Goal: Communication & Community: Ask a question

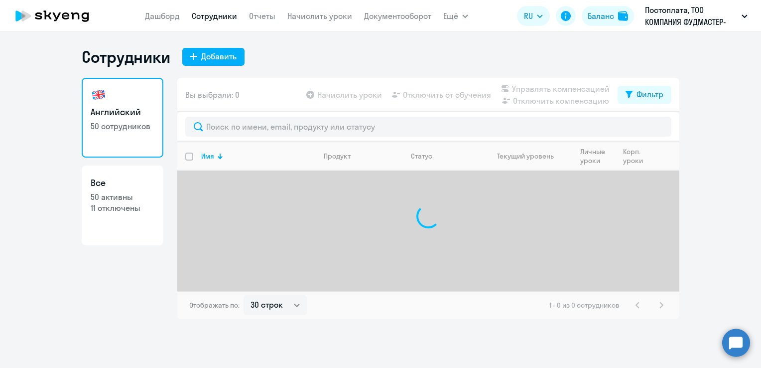
select select "30"
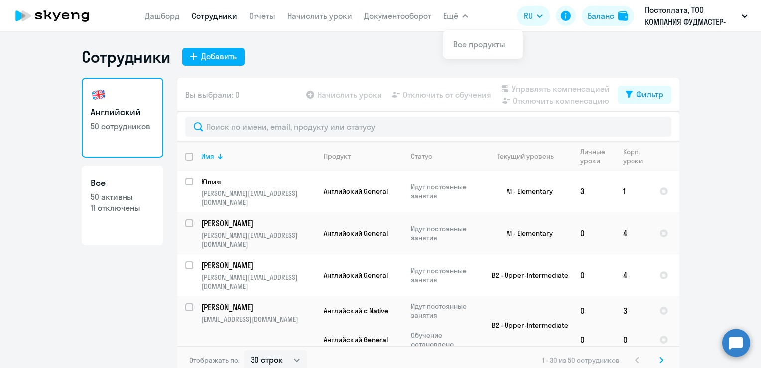
click at [446, 15] on span "Ещё" at bounding box center [450, 16] width 15 height 12
click at [414, 14] on link "Документооборот" at bounding box center [397, 16] width 67 height 10
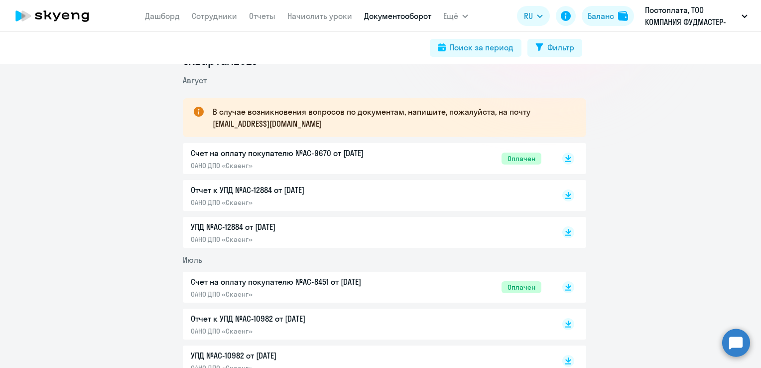
scroll to position [149, 0]
click at [255, 7] on nav "[PERSON_NAME] Отчеты Начислить уроки Документооборот" at bounding box center [288, 16] width 286 height 20
click at [257, 19] on link "Отчеты" at bounding box center [262, 16] width 26 height 10
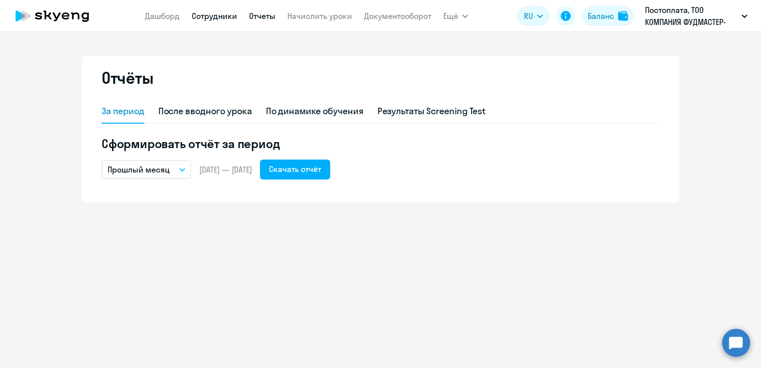
click at [223, 18] on link "Сотрудники" at bounding box center [214, 16] width 45 height 10
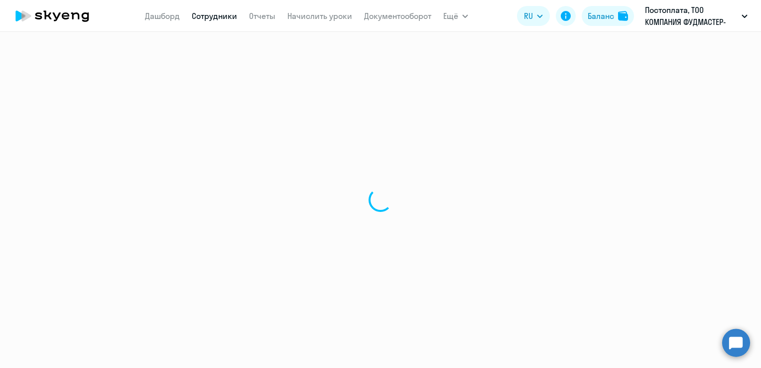
select select "30"
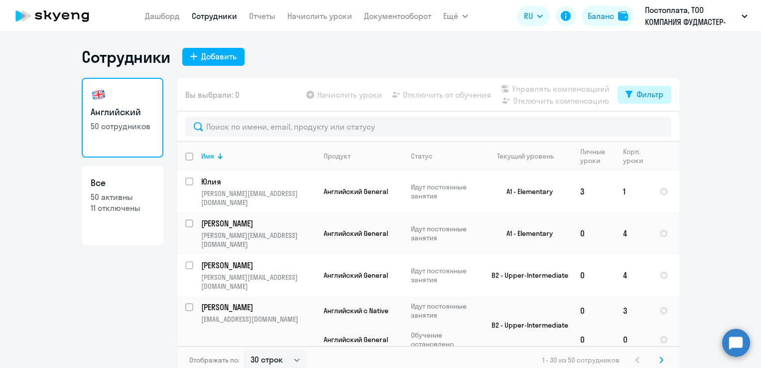
drag, startPoint x: 618, startPoint y: 96, endPoint x: 626, endPoint y: 95, distance: 8.1
click at [619, 96] on button "Фильтр" at bounding box center [645, 95] width 54 height 18
click at [646, 127] on span at bounding box center [651, 127] width 17 height 10
click at [643, 127] on input "checkbox" at bounding box center [642, 127] width 0 height 0
click at [646, 127] on span at bounding box center [651, 127] width 17 height 10
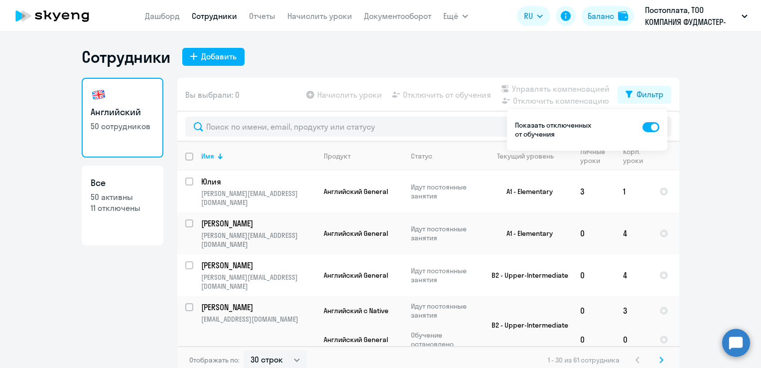
click at [643, 127] on input "checkbox" at bounding box center [642, 127] width 0 height 0
checkbox input "false"
click at [720, 166] on ng-component "Сотрудники Добавить Английский 50 сотрудников Все 50 активны 11 отключены Вы вы…" at bounding box center [380, 210] width 761 height 327
click at [703, 189] on ng-component "Сотрудники Добавить Английский 50 сотрудников Все 50 активны 11 отключены Вы вы…" at bounding box center [380, 210] width 761 height 327
click at [454, 97] on app-table-action-button "Отключить от обучения" at bounding box center [440, 95] width 101 height 12
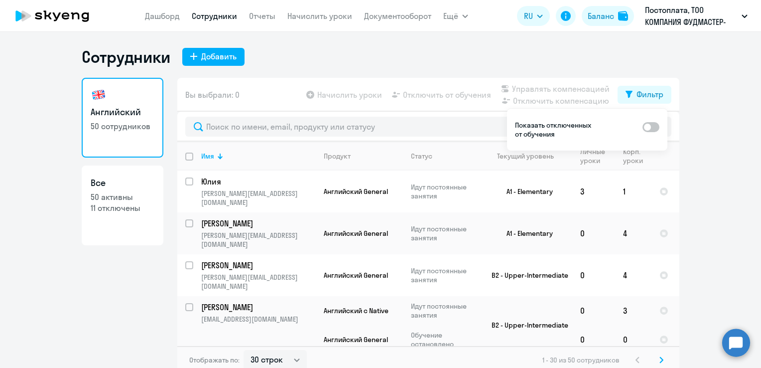
click at [120, 209] on p "11 отключены" at bounding box center [123, 207] width 64 height 11
select select "30"
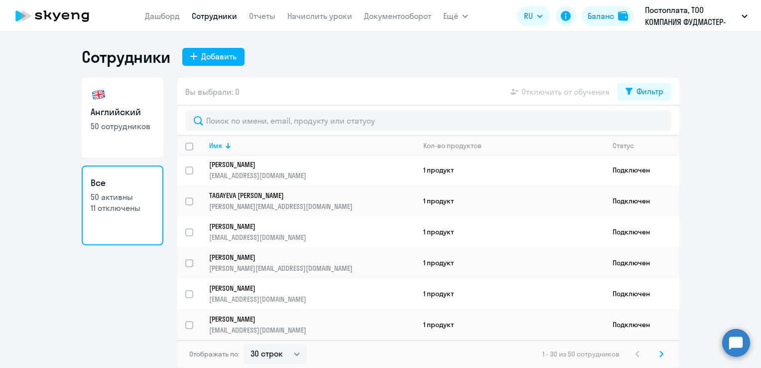
scroll to position [754, 0]
click at [663, 352] on icon at bounding box center [662, 353] width 4 height 7
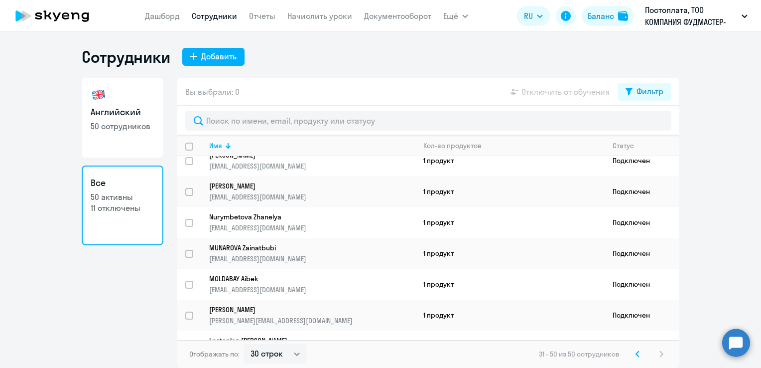
scroll to position [0, 0]
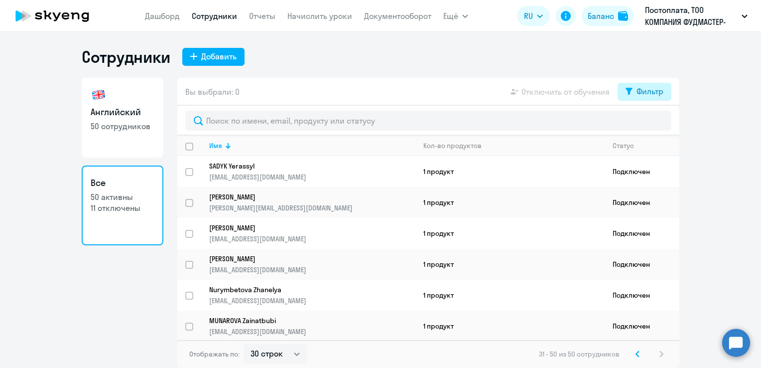
click at [632, 97] on button "Фильтр" at bounding box center [645, 92] width 54 height 18
click at [88, 203] on link "Все 50 активны 11 отключены" at bounding box center [123, 205] width 82 height 80
click at [114, 280] on div "Английский 50 сотрудников Все 50 активны 11 отключены" at bounding box center [123, 223] width 82 height 290
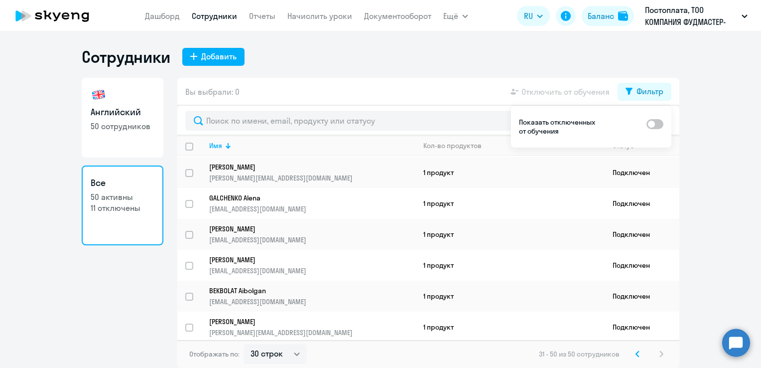
scroll to position [441, 0]
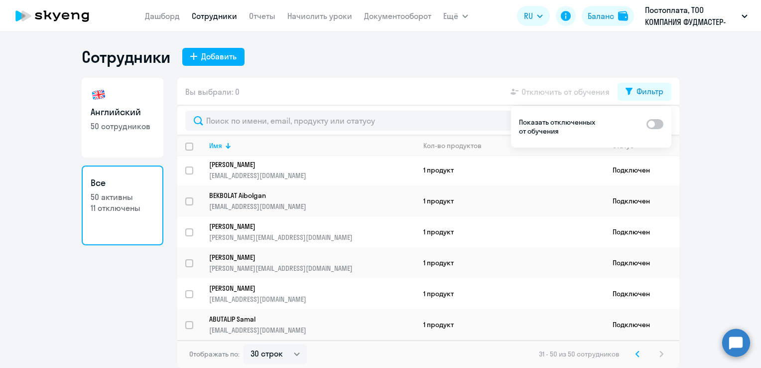
click at [637, 358] on svg-icon at bounding box center [638, 354] width 12 height 12
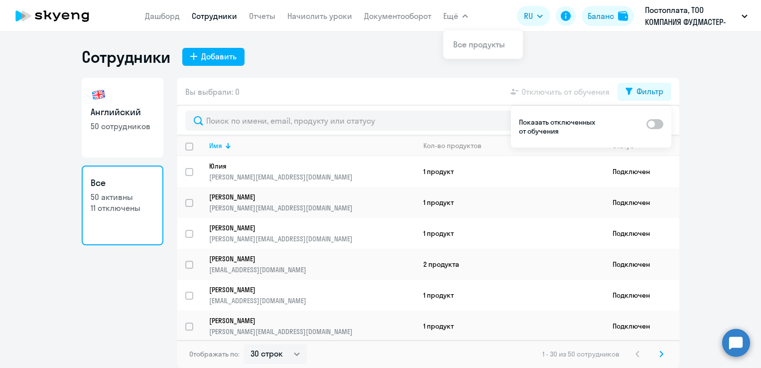
click at [456, 13] on span "Ещё" at bounding box center [450, 16] width 15 height 12
click at [401, 22] on nav "[PERSON_NAME] Отчеты Начислить уроки Документооборот" at bounding box center [288, 16] width 286 height 20
click at [396, 13] on link "Документооборот" at bounding box center [397, 16] width 67 height 10
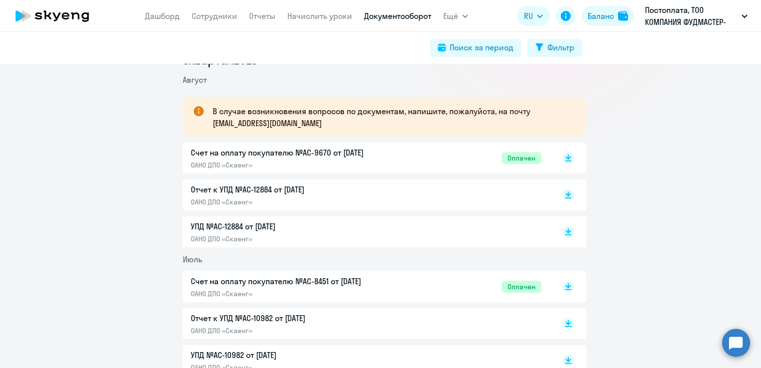
scroll to position [149, 0]
click at [564, 195] on rect at bounding box center [568, 194] width 12 height 12
click at [211, 14] on link "Сотрудники" at bounding box center [214, 16] width 45 height 10
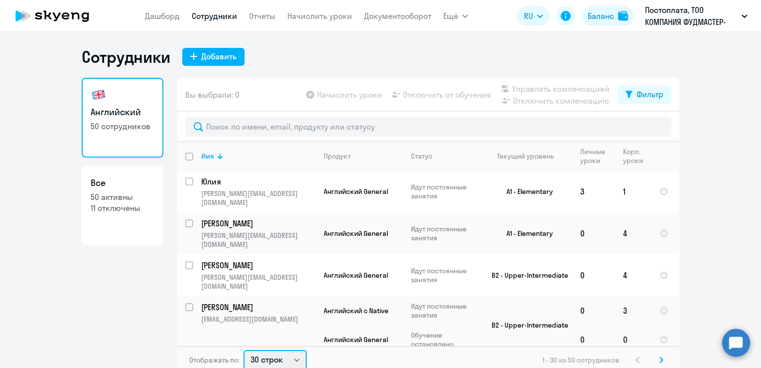
click at [272, 358] on select "30 строк 50 строк 100 строк" at bounding box center [275, 360] width 63 height 20
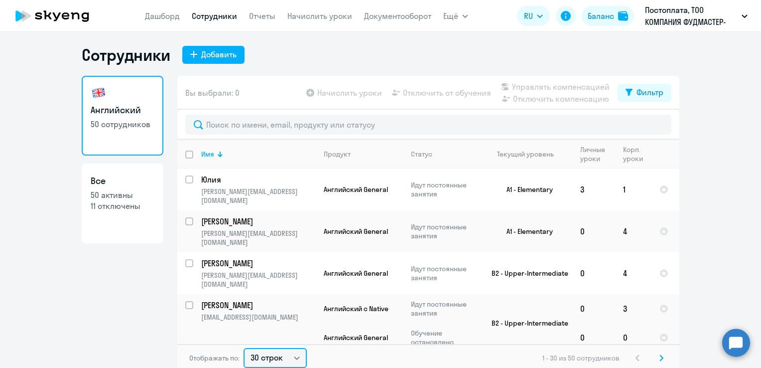
select select "100"
click at [244, 348] on select "30 строк 50 строк 100 строк" at bounding box center [275, 358] width 63 height 20
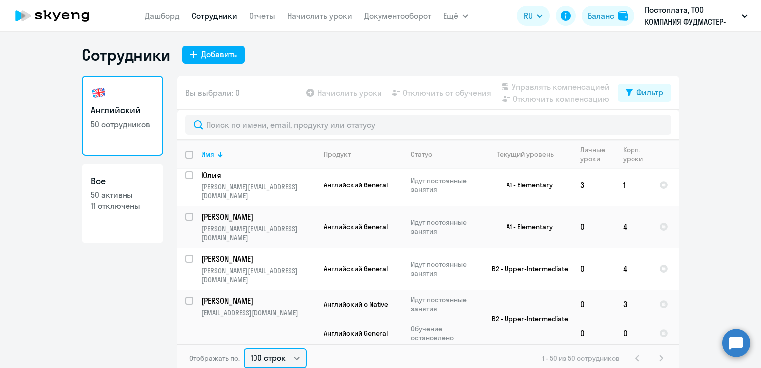
scroll to position [0, 0]
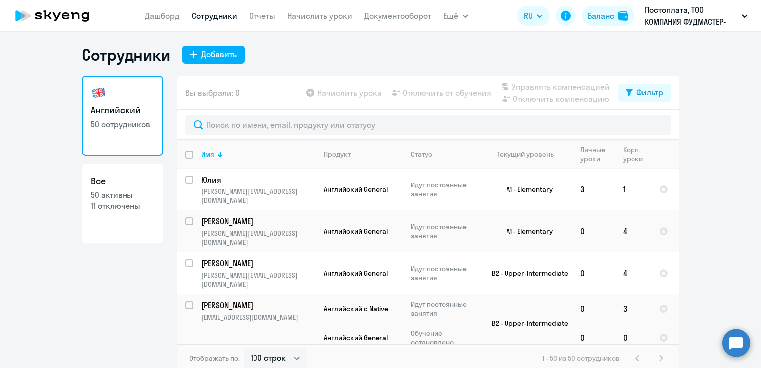
click at [729, 342] on circle at bounding box center [736, 342] width 28 height 28
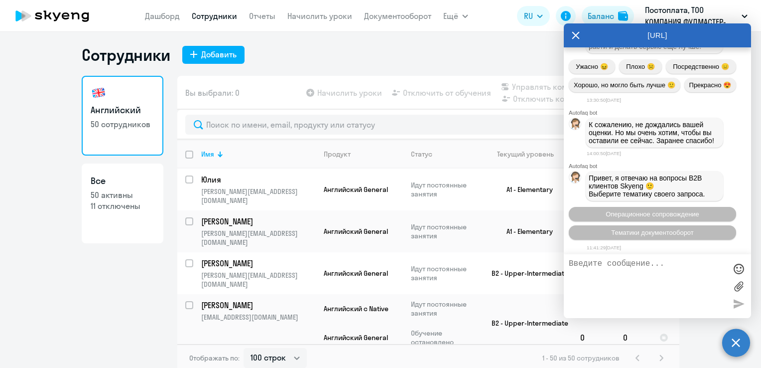
scroll to position [802, 0]
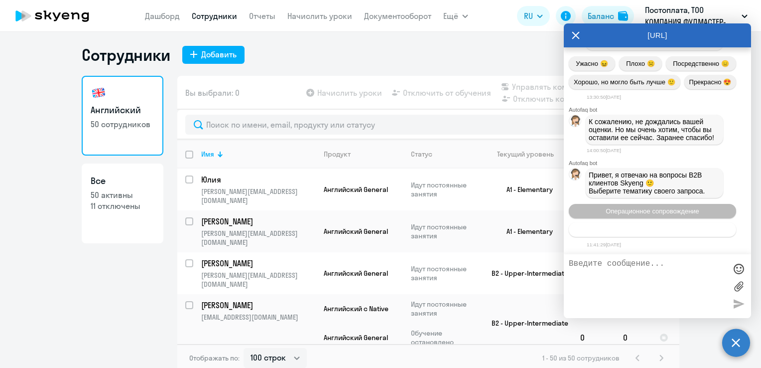
click at [642, 228] on span "Тематики документооборот" at bounding box center [652, 229] width 83 height 7
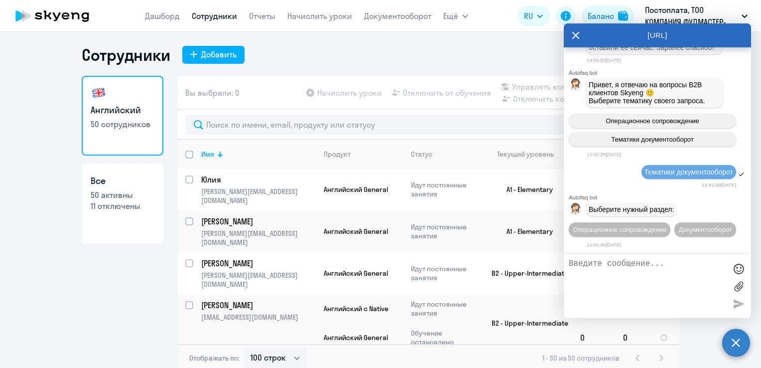
scroll to position [911, 0]
click at [679, 229] on span "Документооборот" at bounding box center [705, 229] width 53 height 7
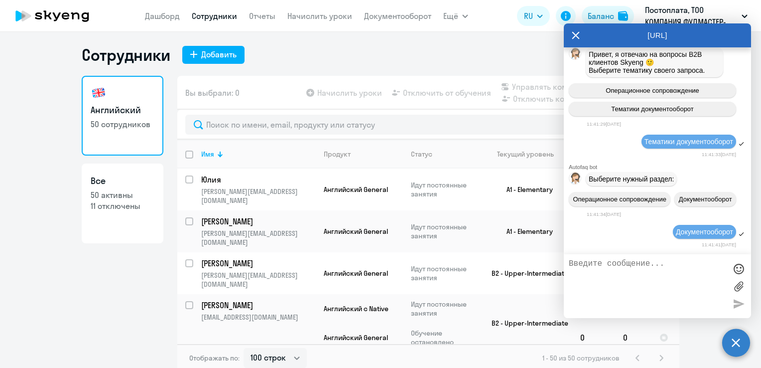
scroll to position [1076, 0]
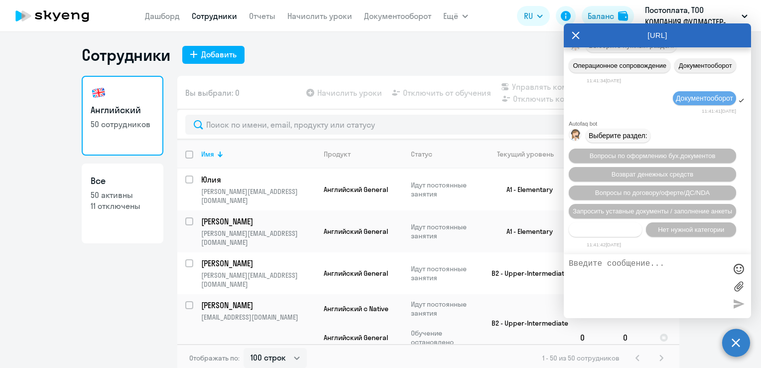
click at [616, 232] on span "Прочие вопросы" at bounding box center [606, 229] width 50 height 7
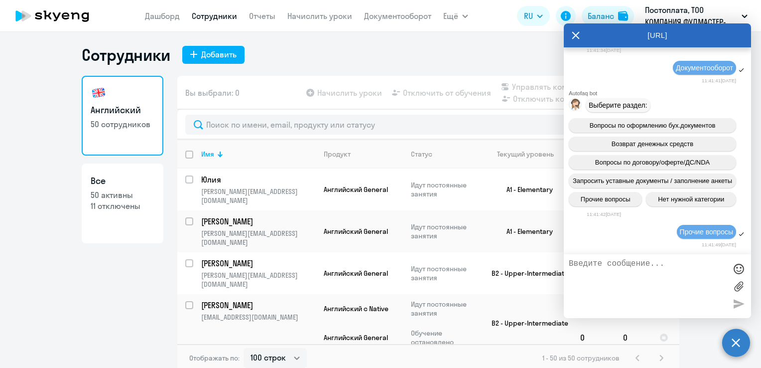
scroll to position [1260, 0]
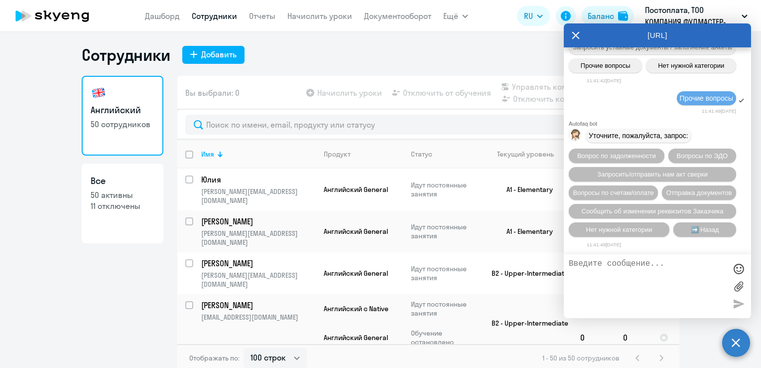
click at [616, 271] on textarea at bounding box center [647, 286] width 157 height 54
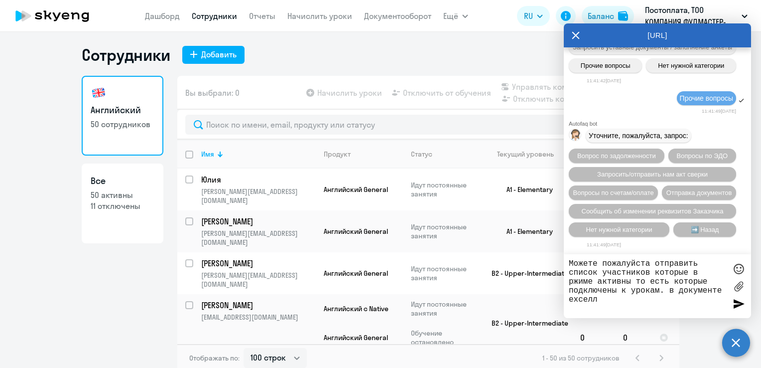
type textarea "Можете пожалуйста отправить список участников которые в ржиме активны то есть к…"
click at [742, 301] on div at bounding box center [738, 303] width 15 height 15
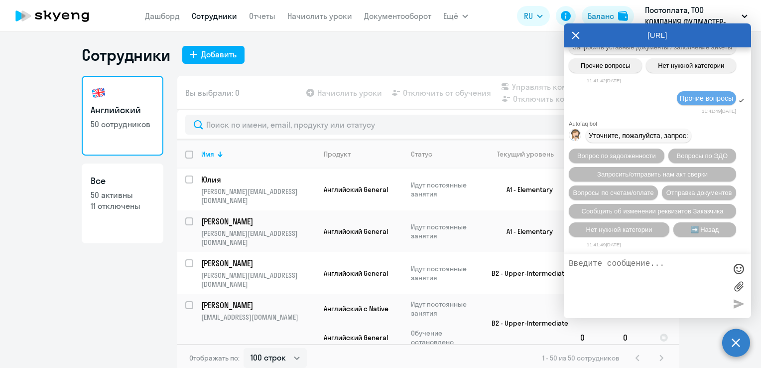
scroll to position [1317, 0]
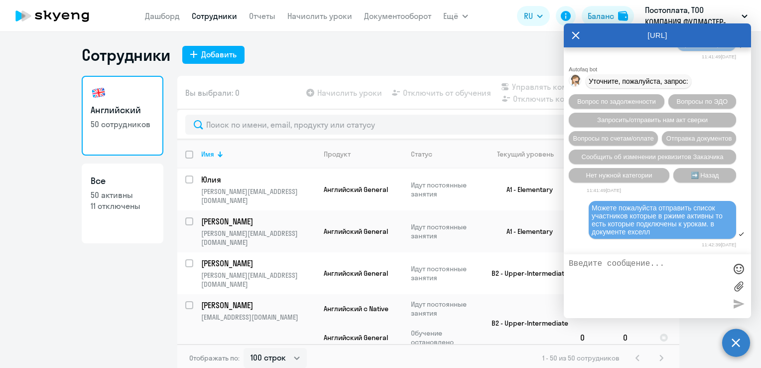
drag, startPoint x: 591, startPoint y: 206, endPoint x: 651, endPoint y: 232, distance: 65.2
click at [651, 232] on div "Можете пожалуйста отправить список участников которые в ржиме активны то есть к…" at bounding box center [662, 220] width 147 height 38
copy span "Можете пожалуйста отправить список участников которые в ржиме активны то есть к…"
click at [619, 174] on span "Нет нужной категории" at bounding box center [619, 174] width 66 height 7
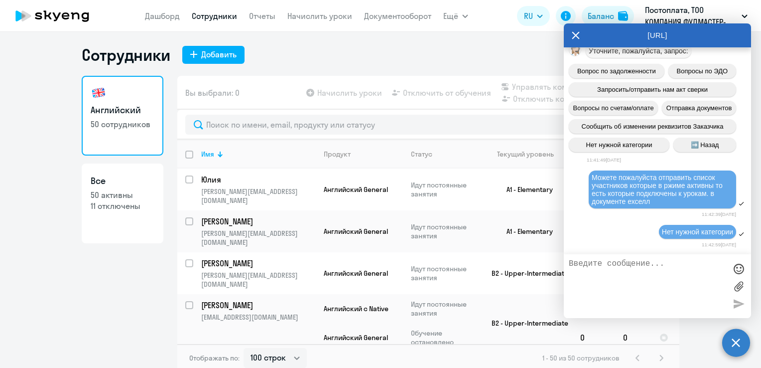
scroll to position [1347, 0]
click at [571, 37] on div "[URL]" at bounding box center [657, 35] width 187 height 24
click at [577, 39] on icon at bounding box center [576, 35] width 8 height 24
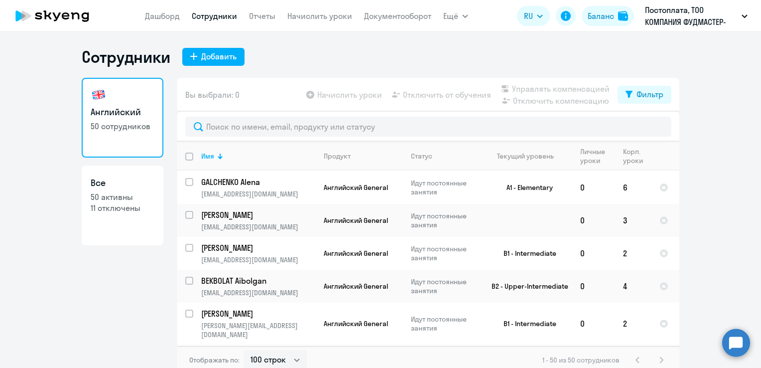
scroll to position [1610, 0]
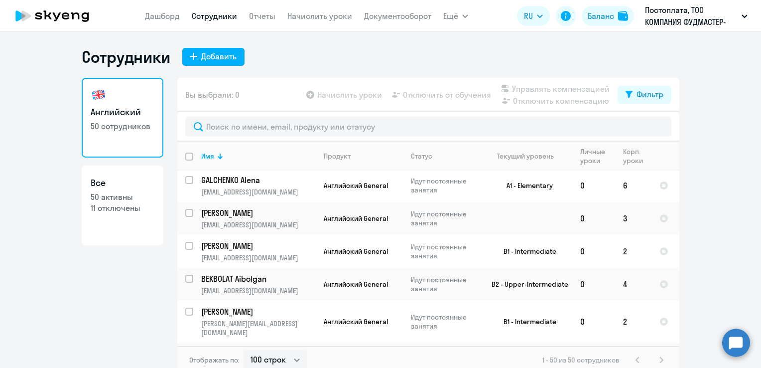
drag, startPoint x: 173, startPoint y: 169, endPoint x: 631, endPoint y: 326, distance: 483.8
copy table "Lor Ipsumdo Sitame Consect adipisc Elitse doeiu Temp. incid Utla etdolo.magnaal…"
